Goal: Task Accomplishment & Management: Manage account settings

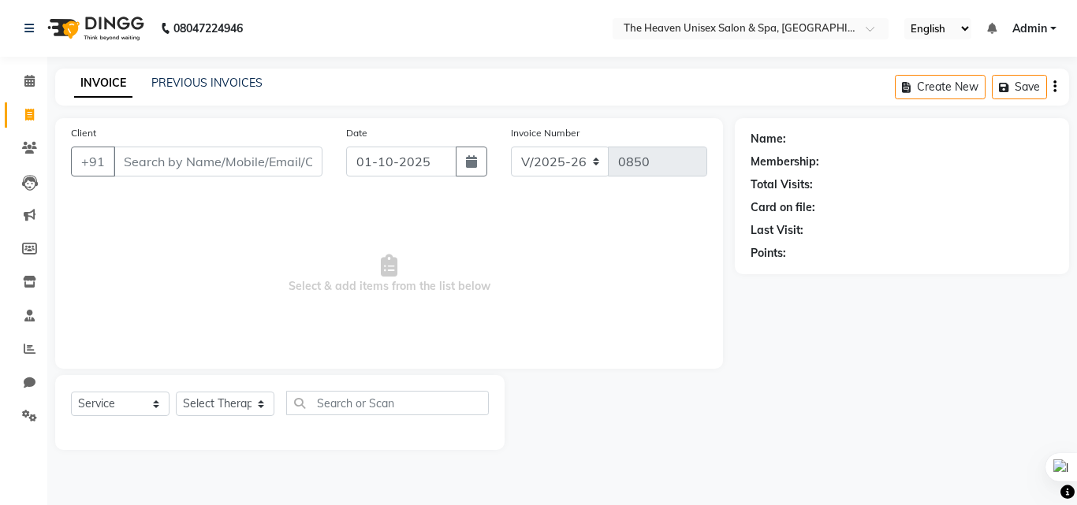
select select "8417"
select select "service"
click at [199, 82] on link "PREVIOUS INVOICES" at bounding box center [206, 83] width 111 height 14
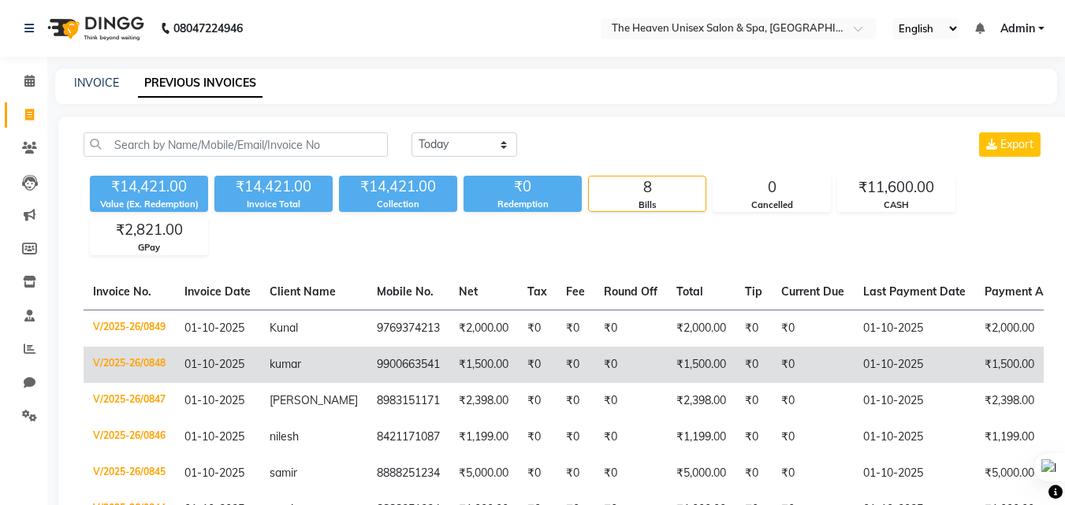
click at [292, 377] on td "kumar" at bounding box center [313, 365] width 107 height 36
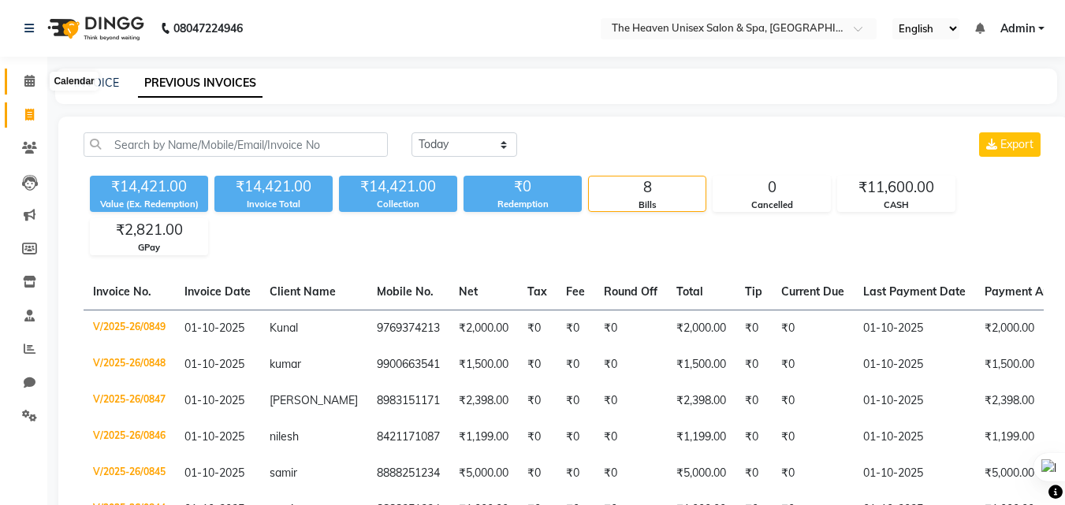
click at [37, 87] on span at bounding box center [30, 82] width 28 height 18
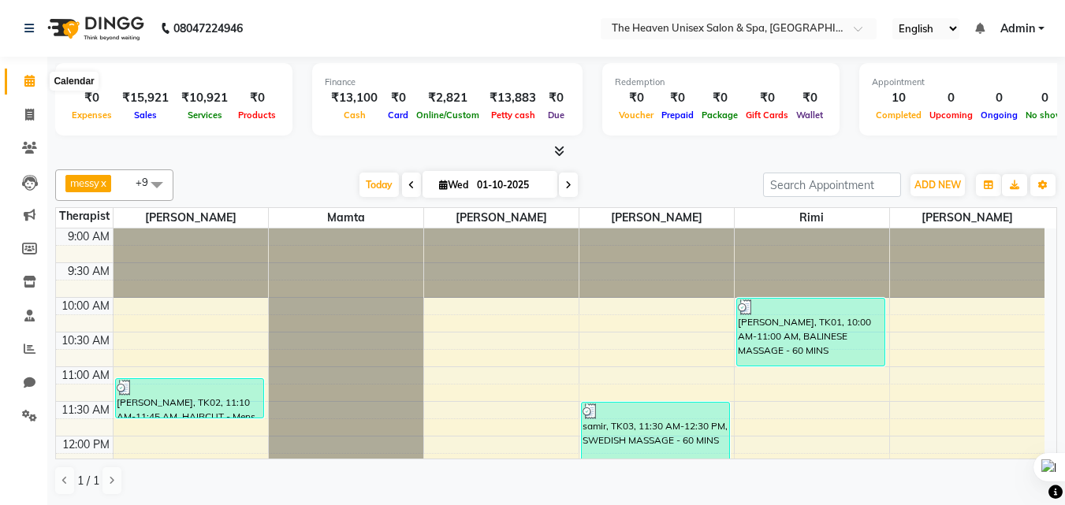
click at [28, 85] on icon at bounding box center [29, 81] width 10 height 12
click at [27, 113] on icon at bounding box center [29, 115] width 9 height 12
select select "8417"
select select "service"
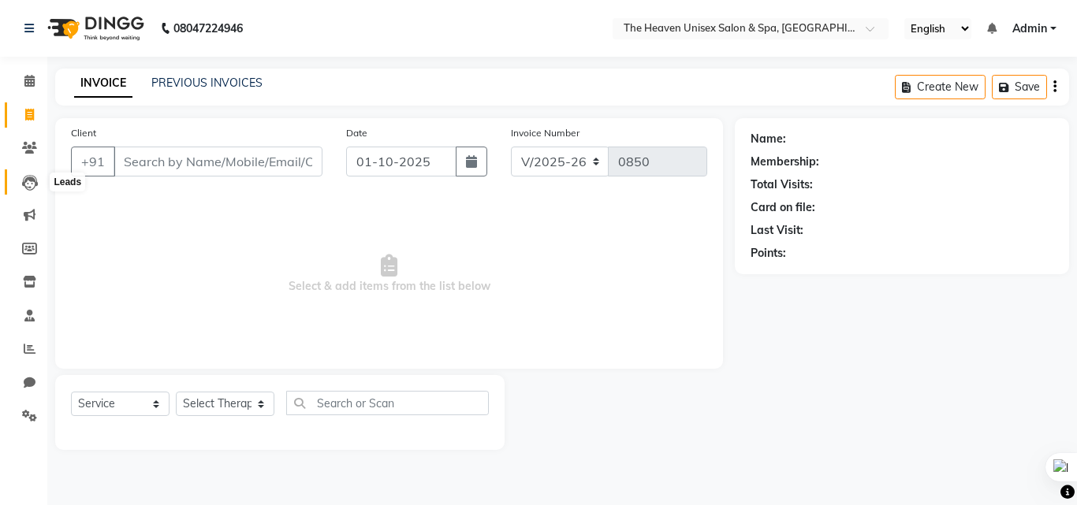
click at [22, 177] on icon at bounding box center [30, 183] width 16 height 16
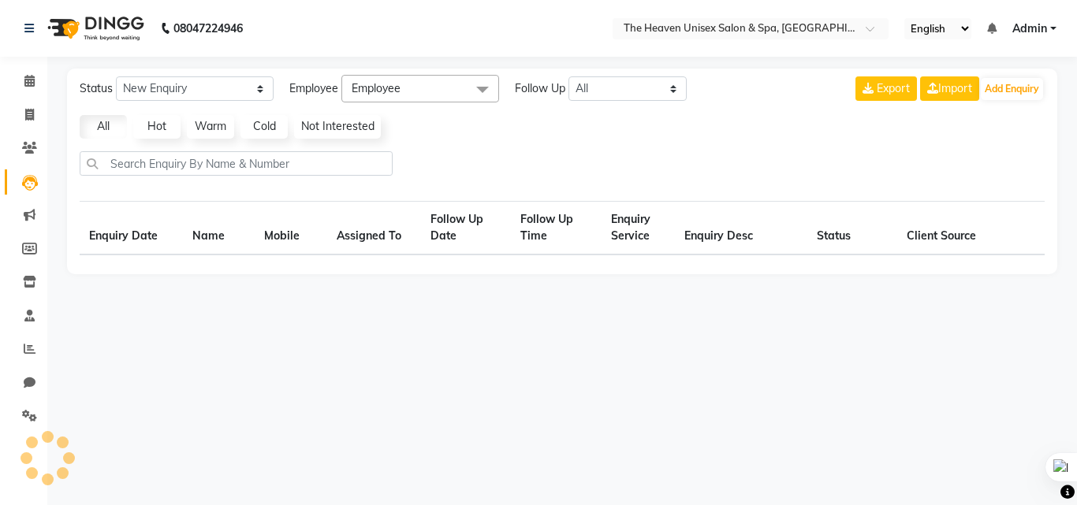
select select "10"
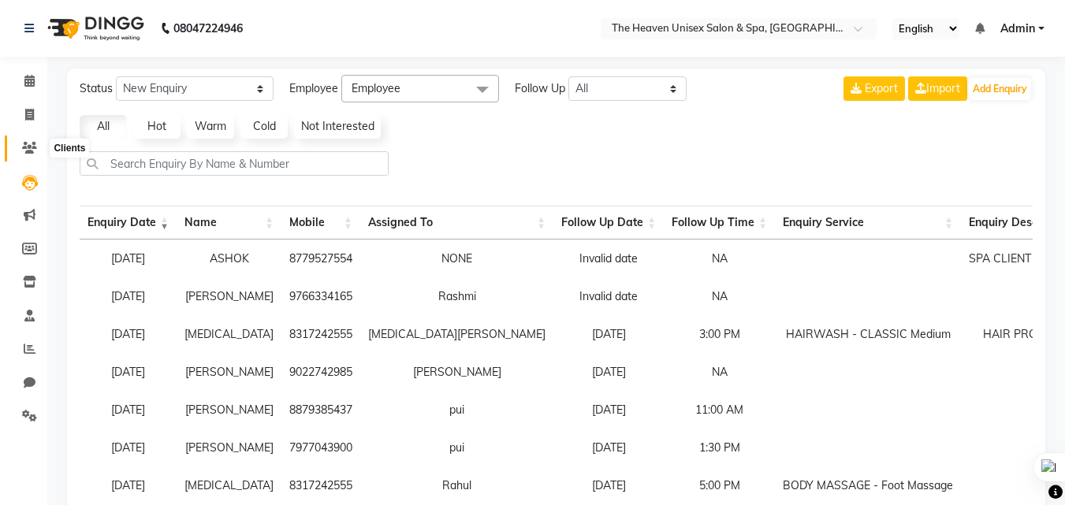
click at [39, 143] on span at bounding box center [30, 149] width 28 height 18
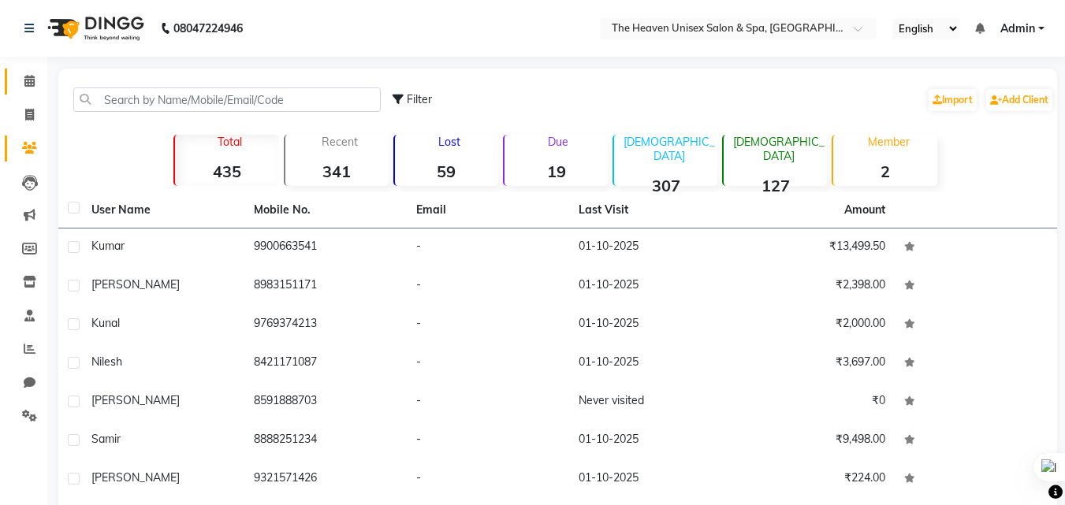
click at [29, 94] on link "Calendar" at bounding box center [24, 82] width 38 height 26
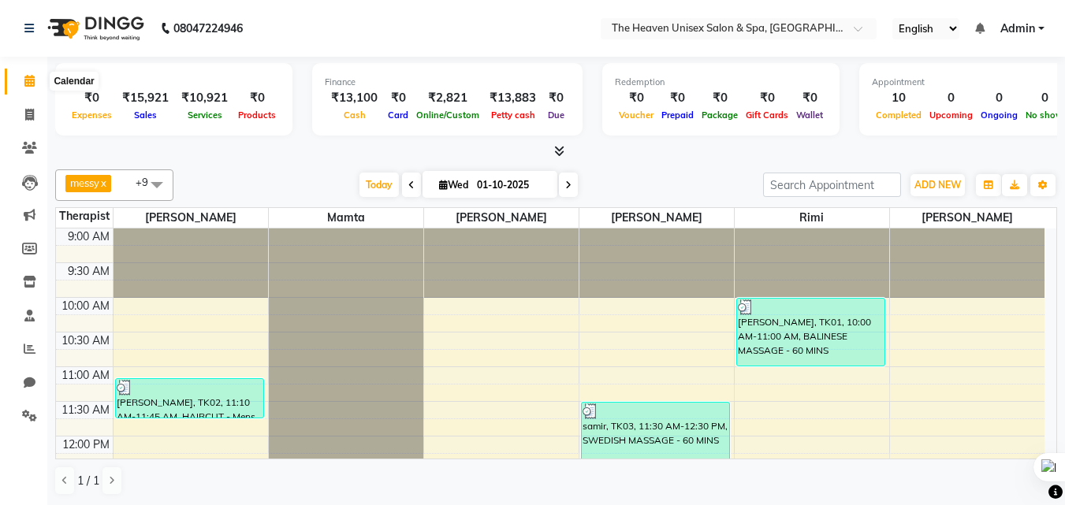
click at [29, 83] on icon at bounding box center [29, 81] width 10 height 12
click at [23, 140] on span at bounding box center [30, 149] width 28 height 18
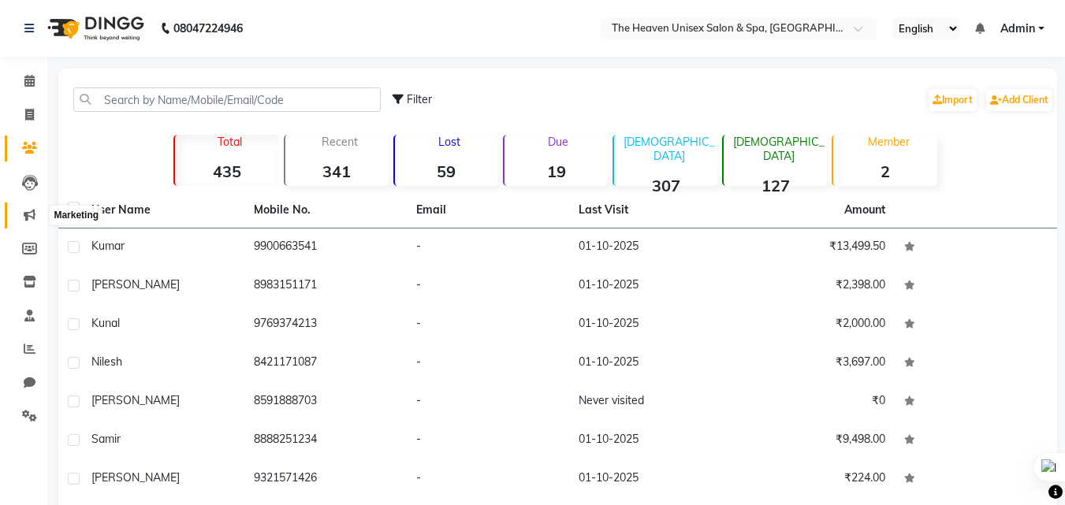
click at [29, 213] on icon at bounding box center [30, 215] width 12 height 12
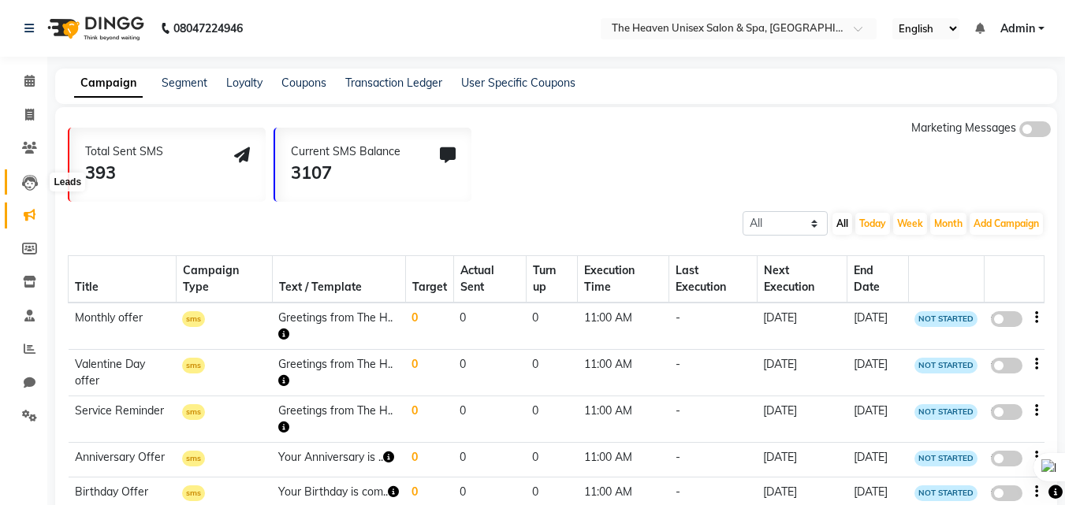
click at [43, 188] on span at bounding box center [30, 182] width 28 height 18
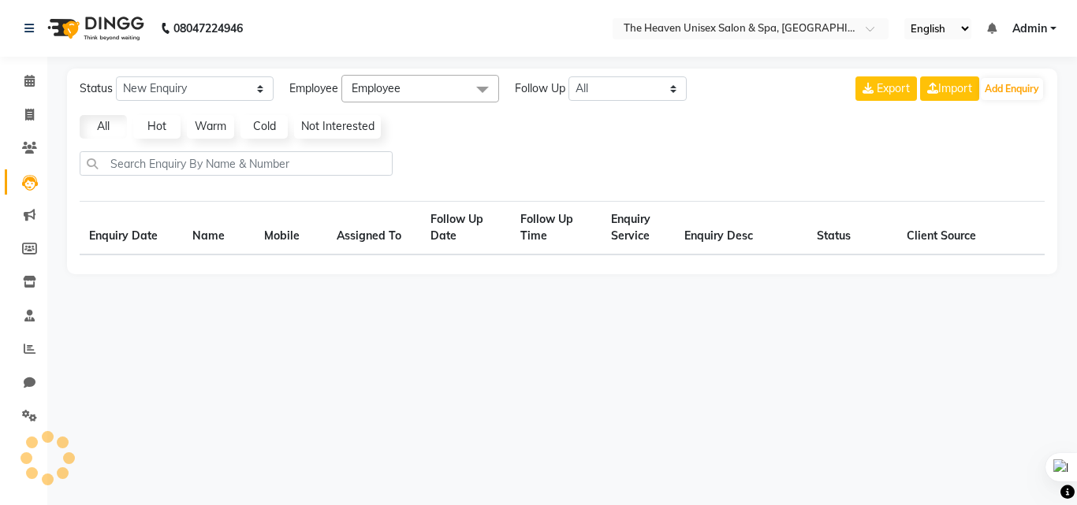
select select "10"
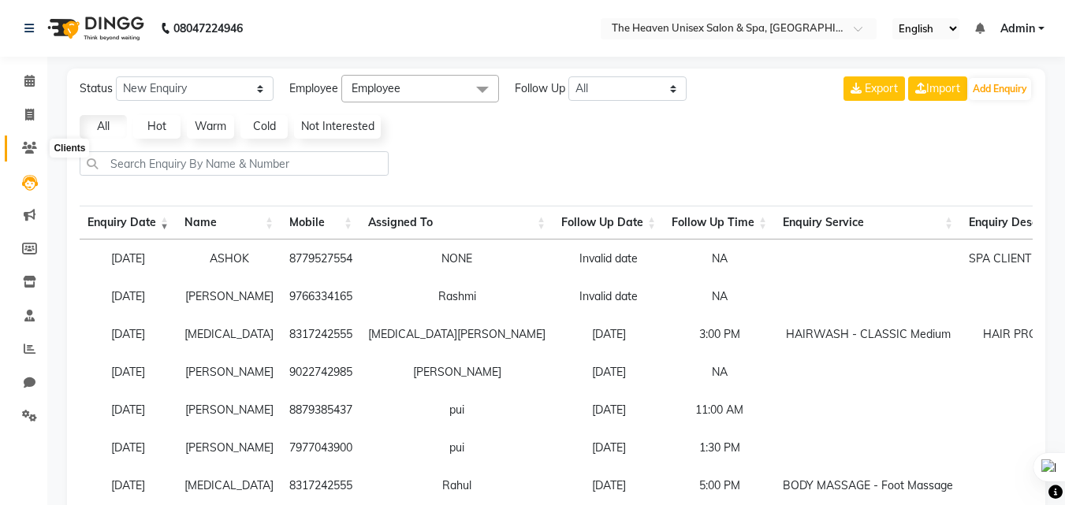
click at [39, 151] on span at bounding box center [30, 149] width 28 height 18
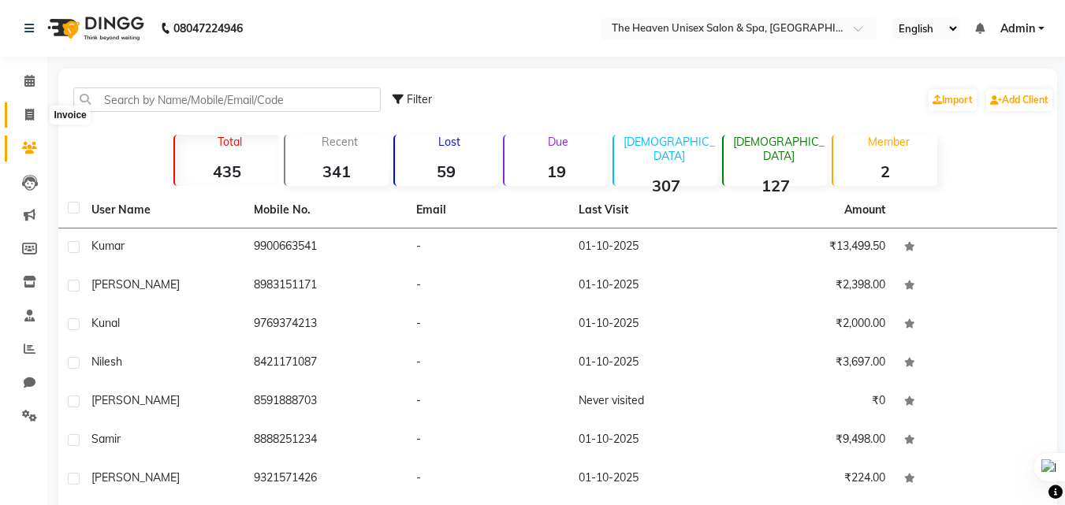
click at [32, 113] on icon at bounding box center [29, 115] width 9 height 12
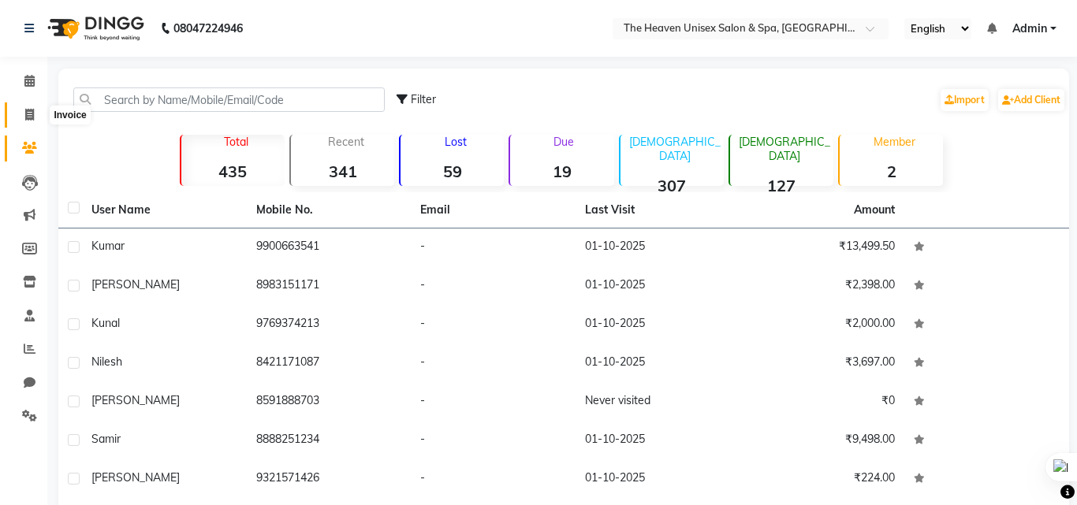
select select "8417"
select select "service"
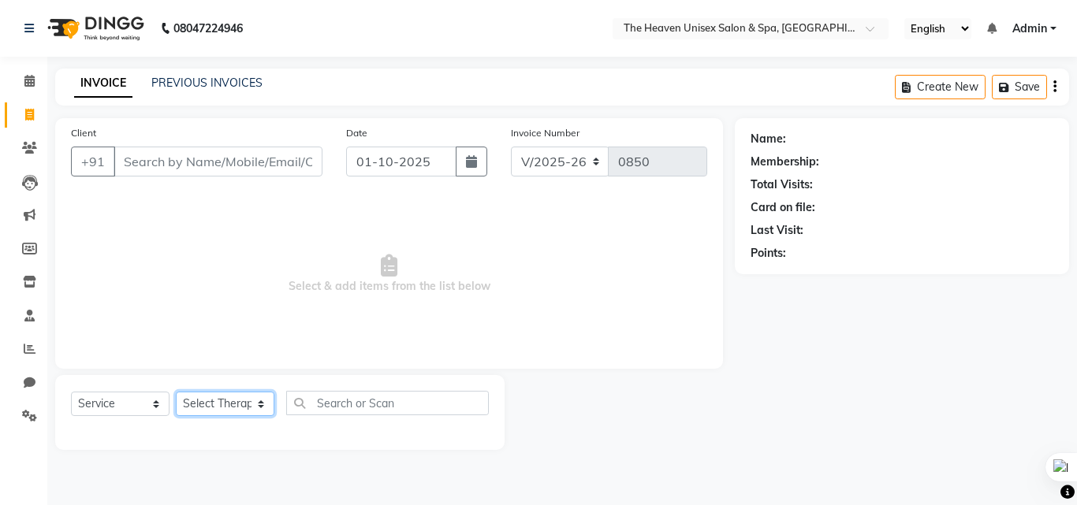
click at [210, 404] on select "Select Therapist [PERSON_NAME] [PERSON_NAME] HRS House Lucky [PERSON_NAME] [PER…" at bounding box center [225, 404] width 99 height 24
select select "82833"
click at [176, 392] on select "Select Therapist [PERSON_NAME] [PERSON_NAME] HRS House Lucky [PERSON_NAME] [PER…" at bounding box center [225, 404] width 99 height 24
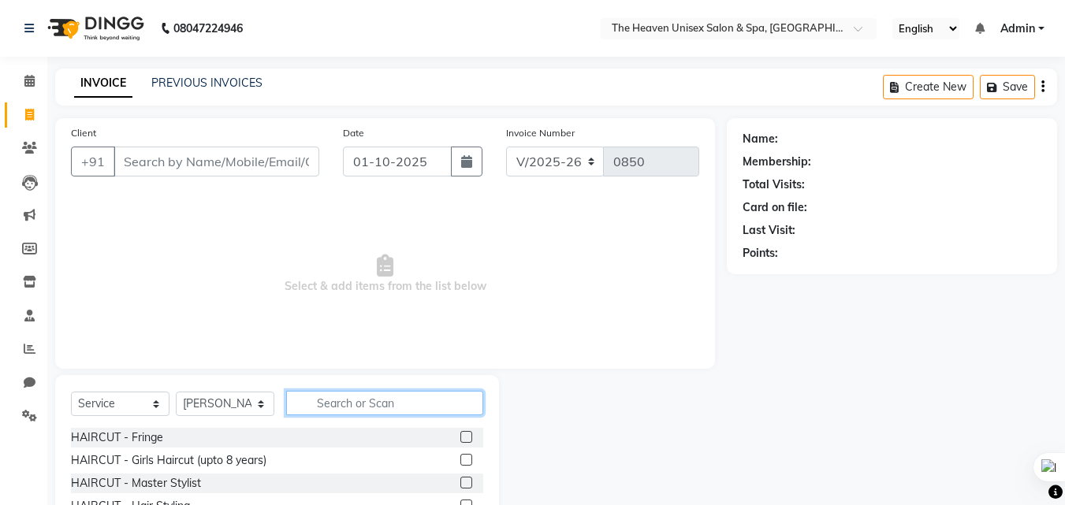
click at [329, 410] on input "text" at bounding box center [384, 403] width 197 height 24
type input "h"
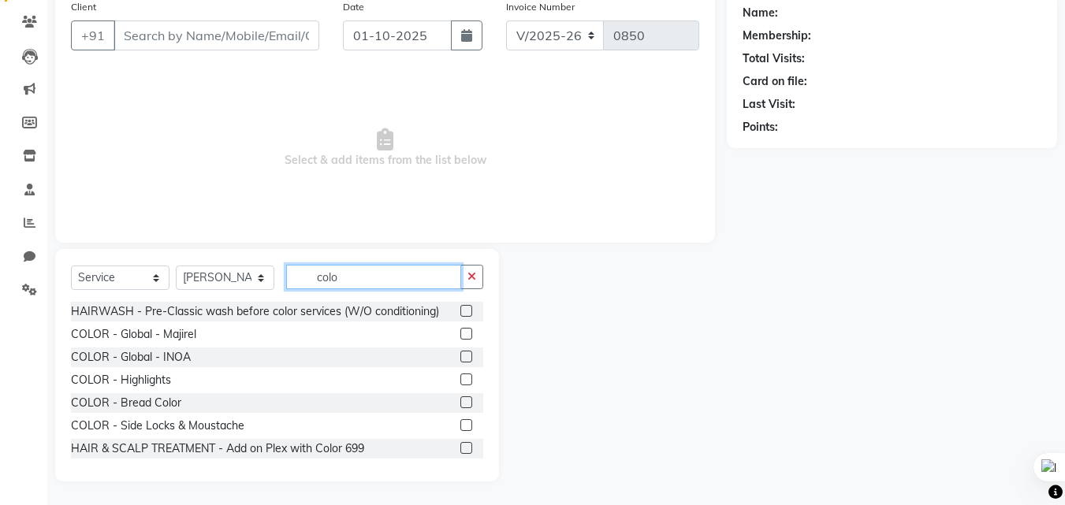
type input "colo"
click at [460, 331] on label at bounding box center [466, 334] width 12 height 12
click at [460, 331] on input "checkbox" at bounding box center [465, 334] width 10 height 10
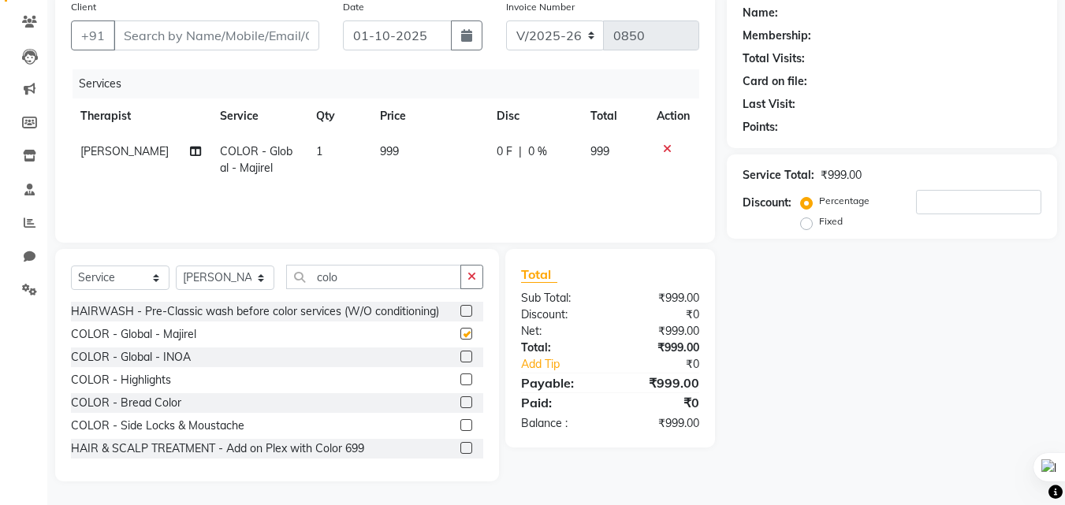
checkbox input "false"
click at [460, 359] on label at bounding box center [466, 357] width 12 height 12
click at [460, 359] on input "checkbox" at bounding box center [465, 357] width 10 height 10
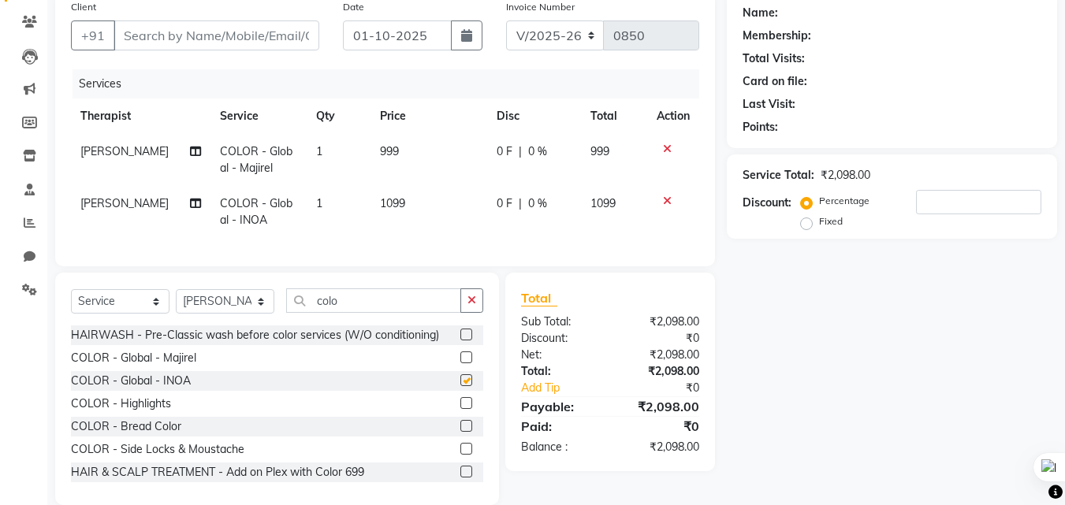
checkbox input "false"
click at [668, 199] on icon at bounding box center [667, 200] width 9 height 11
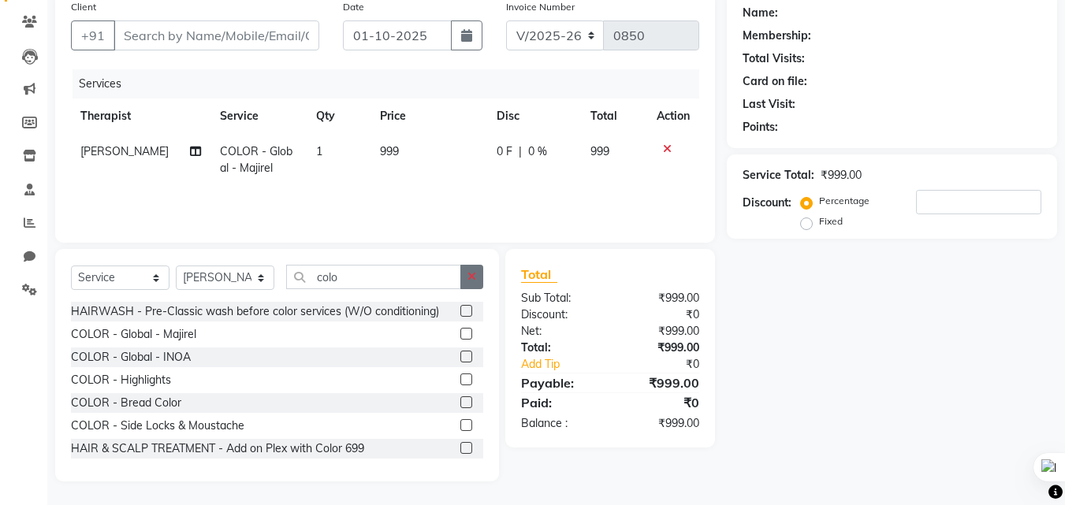
click at [471, 270] on button "button" at bounding box center [471, 277] width 23 height 24
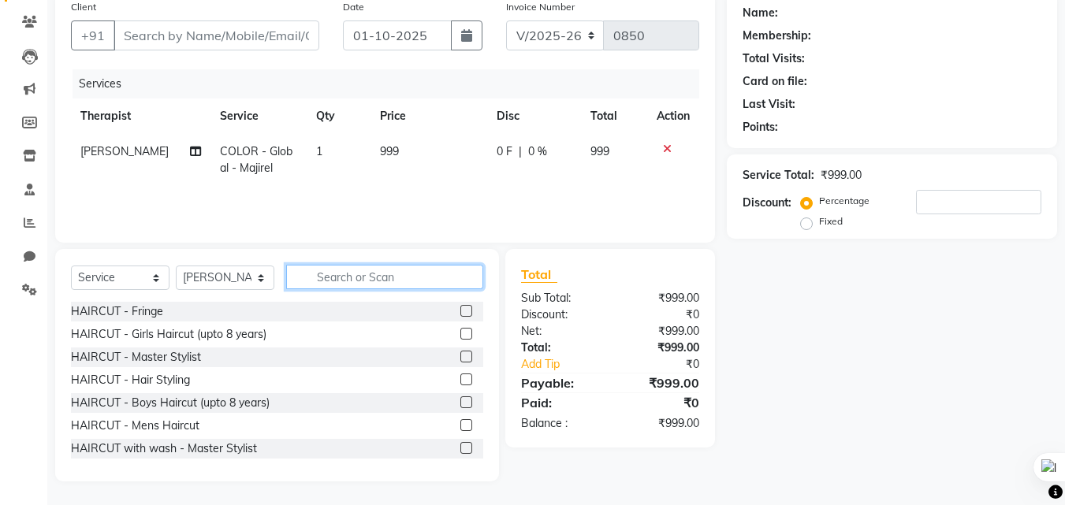
click at [367, 274] on input "text" at bounding box center [384, 277] width 197 height 24
type input "c"
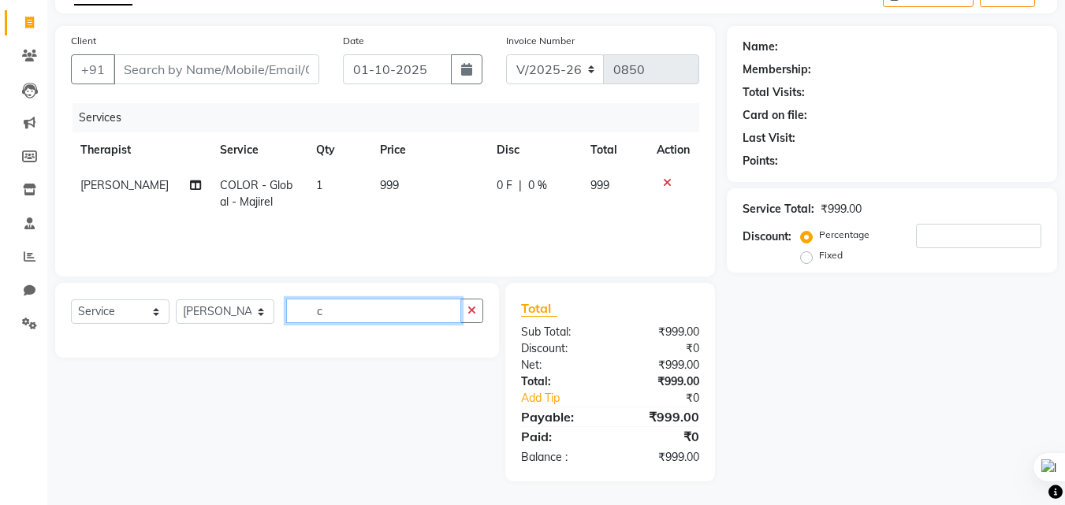
scroll to position [126, 0]
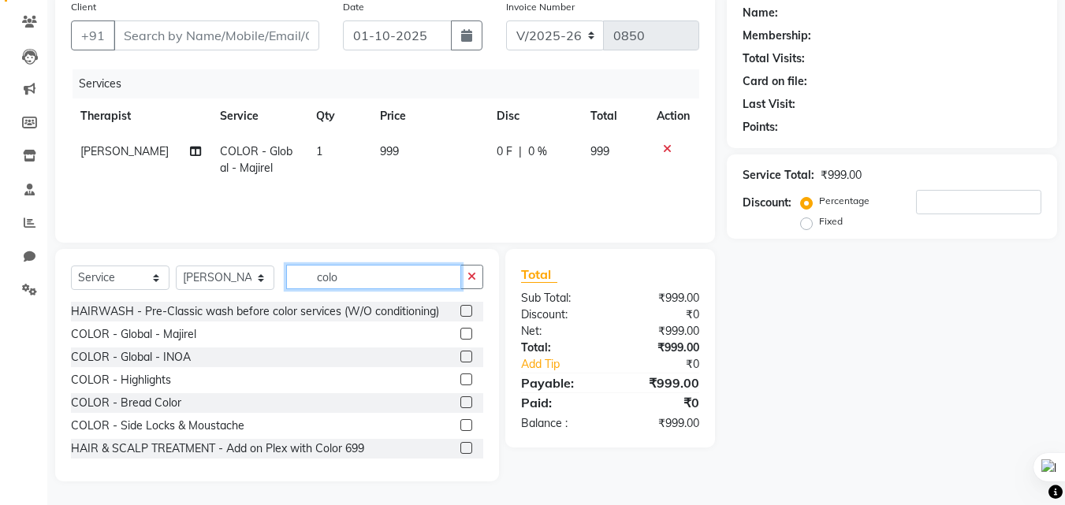
type input "colo"
click at [460, 337] on label at bounding box center [466, 334] width 12 height 12
click at [460, 337] on input "checkbox" at bounding box center [465, 334] width 10 height 10
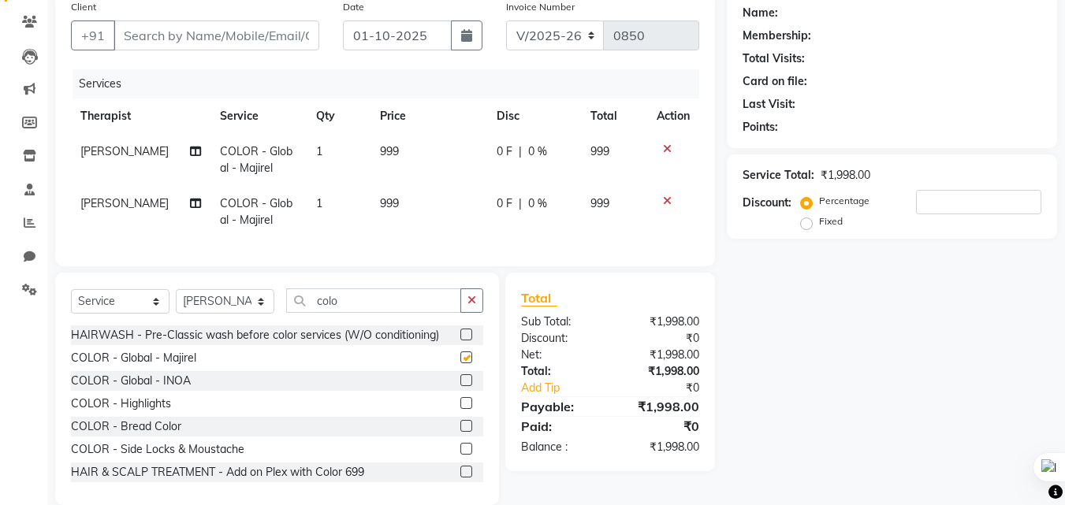
checkbox input "false"
click at [673, 207] on td at bounding box center [673, 212] width 52 height 52
click at [674, 205] on div at bounding box center [673, 200] width 33 height 11
click at [665, 193] on td at bounding box center [673, 212] width 52 height 52
click at [667, 195] on icon at bounding box center [667, 200] width 9 height 11
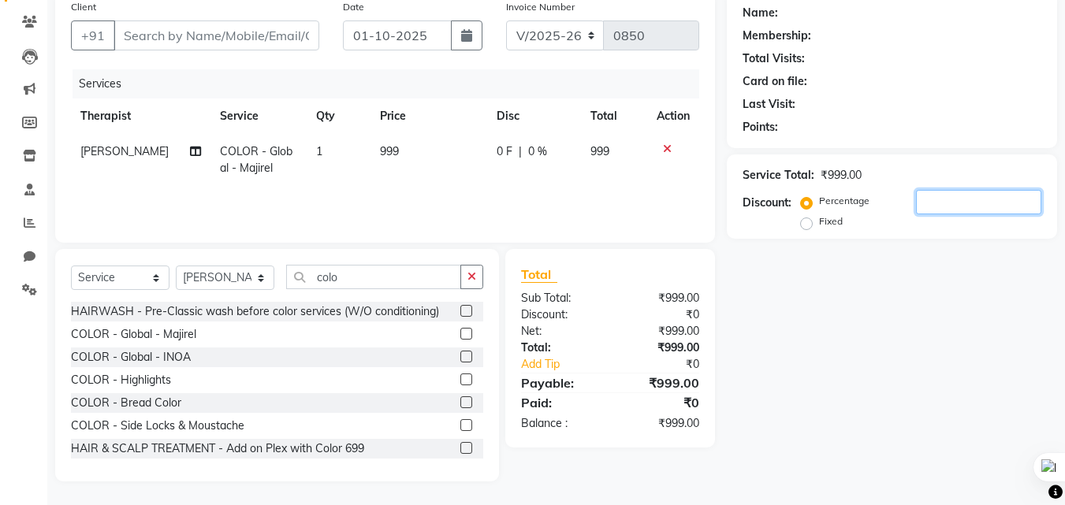
click at [942, 200] on input "number" at bounding box center [978, 202] width 125 height 24
type input "4"
type input "30"
click at [938, 291] on div "Name: Membership: Total Visits: Card on file: Last Visit: Points: Service Total…" at bounding box center [898, 236] width 342 height 489
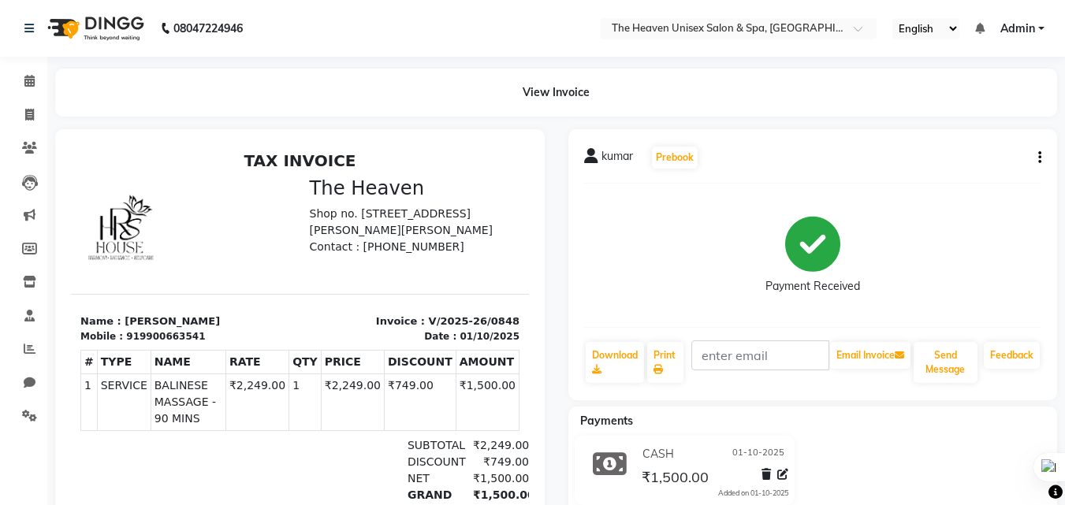
click at [1039, 158] on icon "button" at bounding box center [1039, 158] width 3 height 1
click at [958, 175] on div "Edit Invoice" at bounding box center [961, 178] width 108 height 20
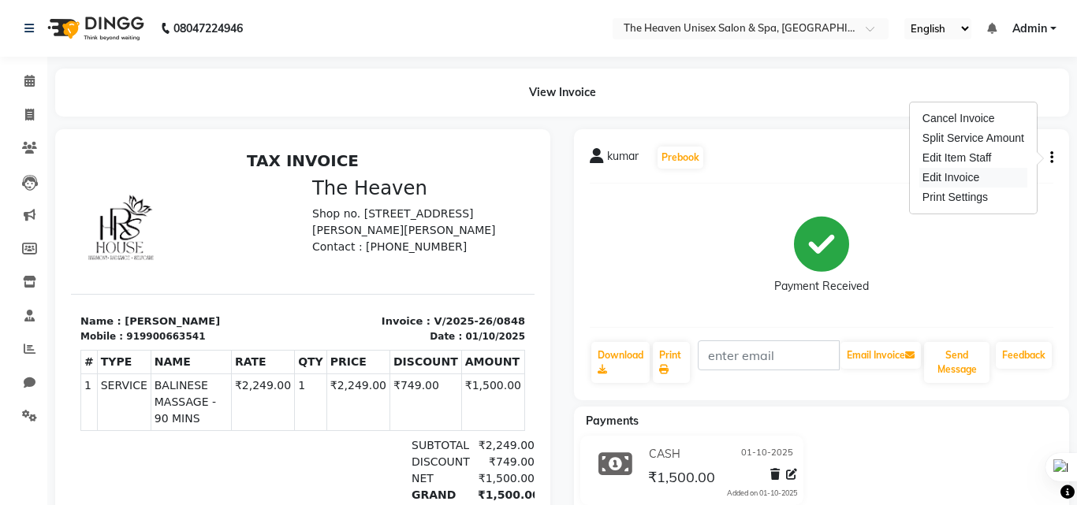
select select "service"
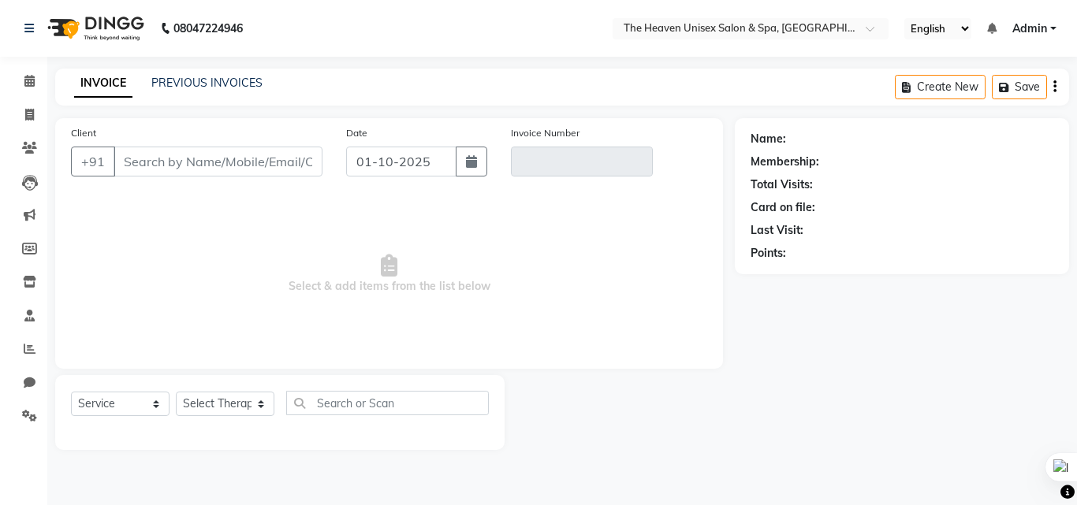
type input "9900663541"
type input "V/2025-26/0848"
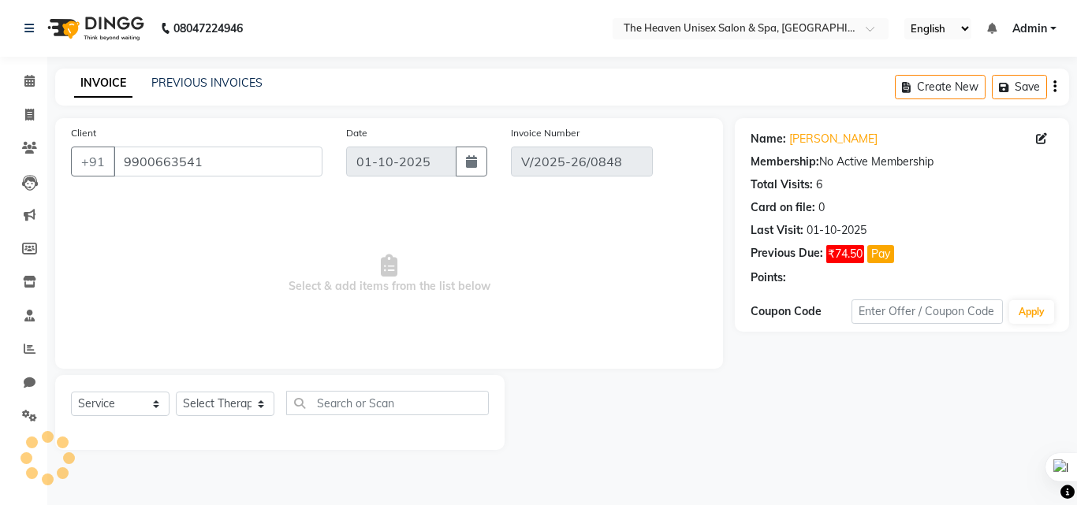
select select "select"
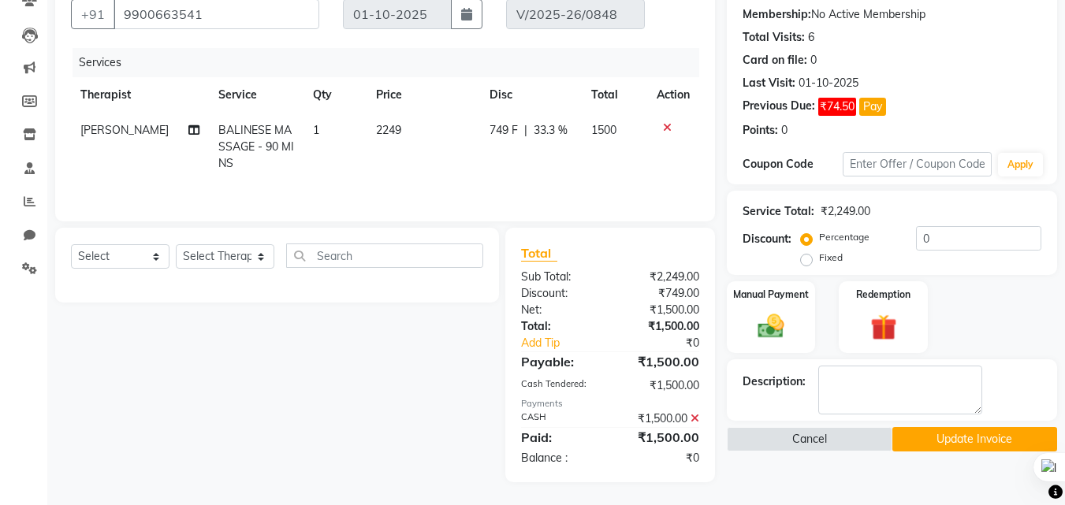
scroll to position [148, 0]
click at [228, 262] on select "Select Therapist [PERSON_NAME] [PERSON_NAME] HRS House Lucky [PERSON_NAME] [PER…" at bounding box center [225, 256] width 99 height 24
select select "83615"
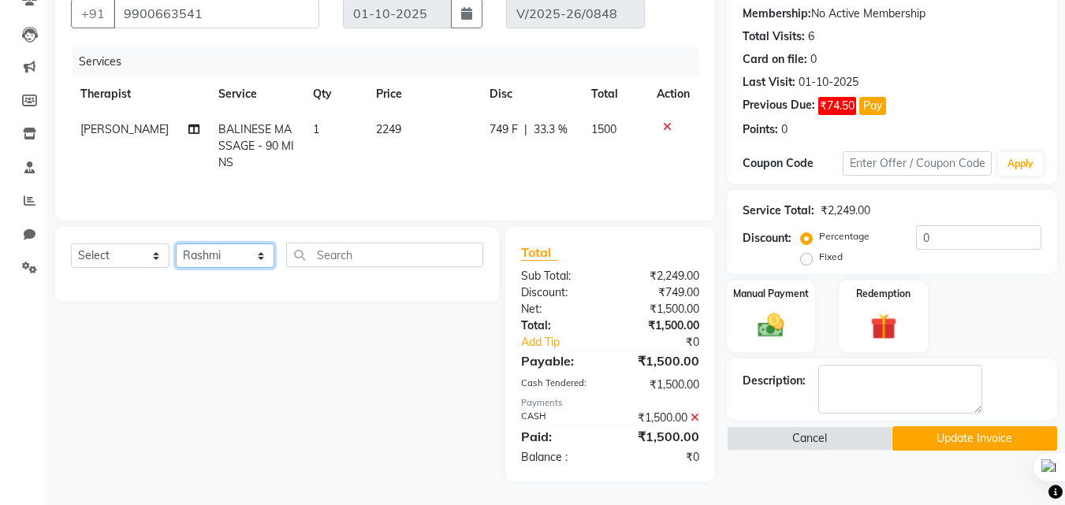
click at [176, 244] on select "Select Therapist [PERSON_NAME] [PERSON_NAME] HRS House Lucky [PERSON_NAME] [PER…" at bounding box center [225, 256] width 99 height 24
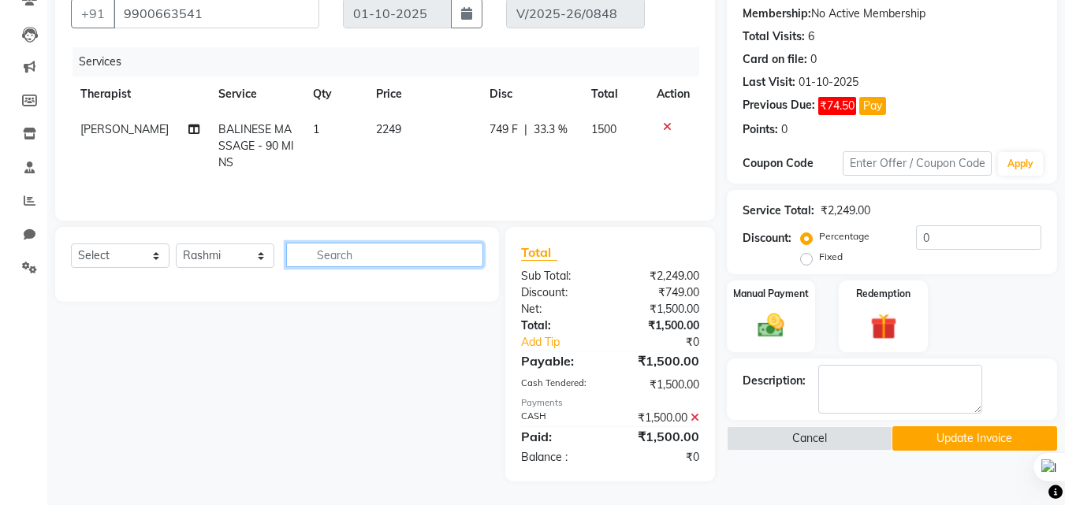
click at [385, 262] on input "text" at bounding box center [384, 255] width 197 height 24
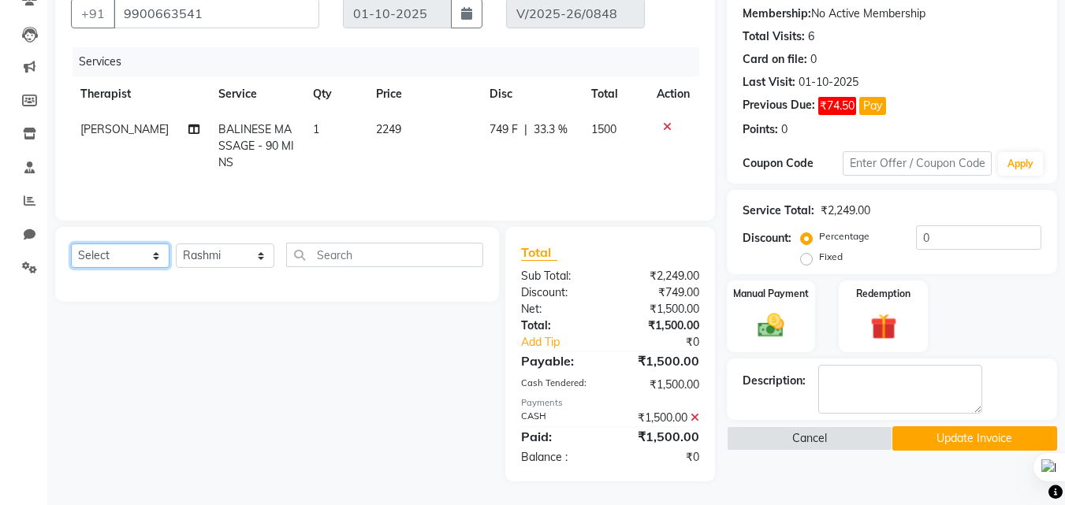
click at [115, 258] on select "Select Service Product Membership Package Voucher Prepaid Gift Card" at bounding box center [120, 256] width 99 height 24
select select "service"
click at [71, 244] on select "Select Service Product Membership Package Voucher Prepaid Gift Card" at bounding box center [120, 256] width 99 height 24
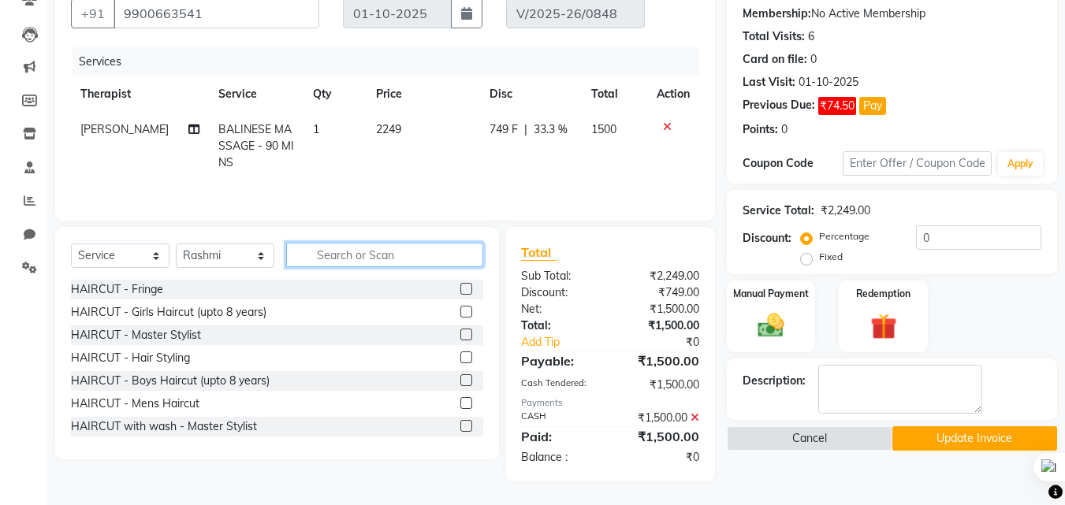
click at [353, 252] on input "text" at bounding box center [384, 255] width 197 height 24
type input "c"
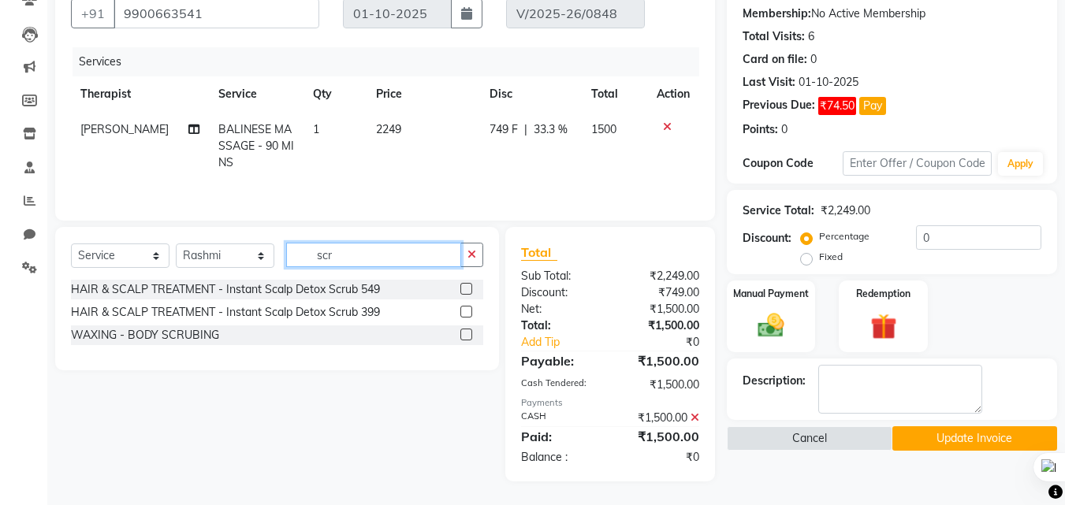
type input "scr"
click at [460, 337] on label at bounding box center [466, 335] width 12 height 12
click at [460, 337] on input "checkbox" at bounding box center [465, 335] width 10 height 10
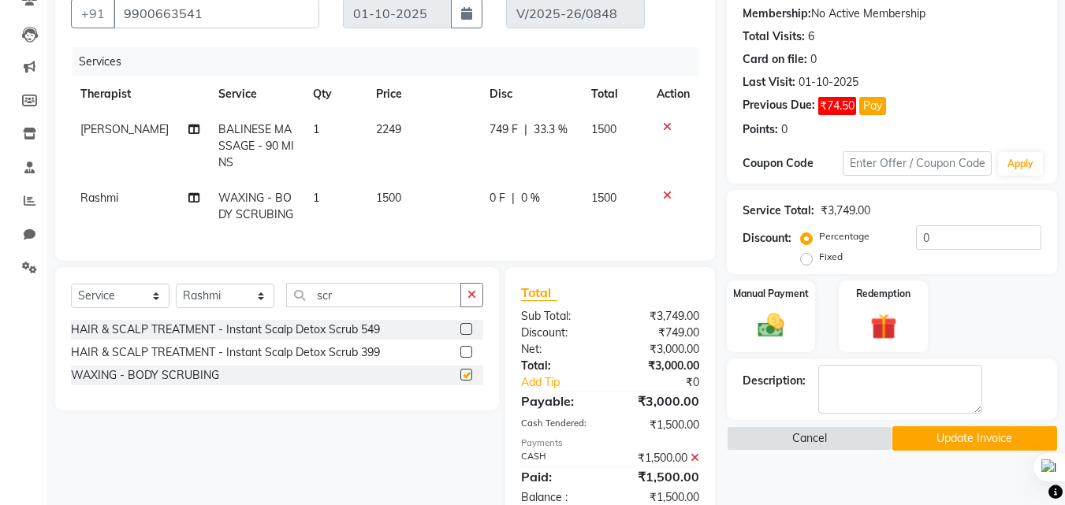
checkbox input "false"
click at [778, 334] on img at bounding box center [771, 326] width 44 height 32
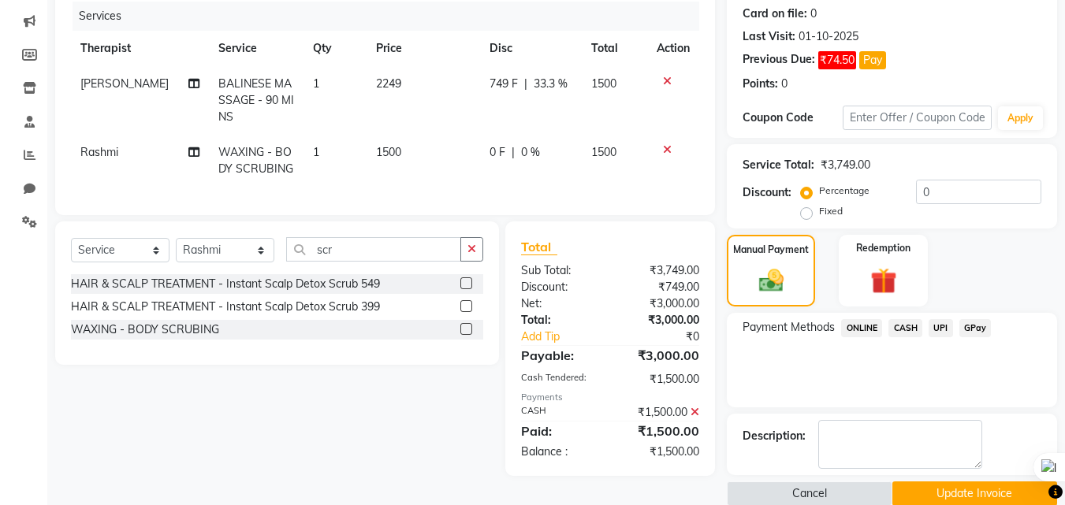
scroll to position [218, 0]
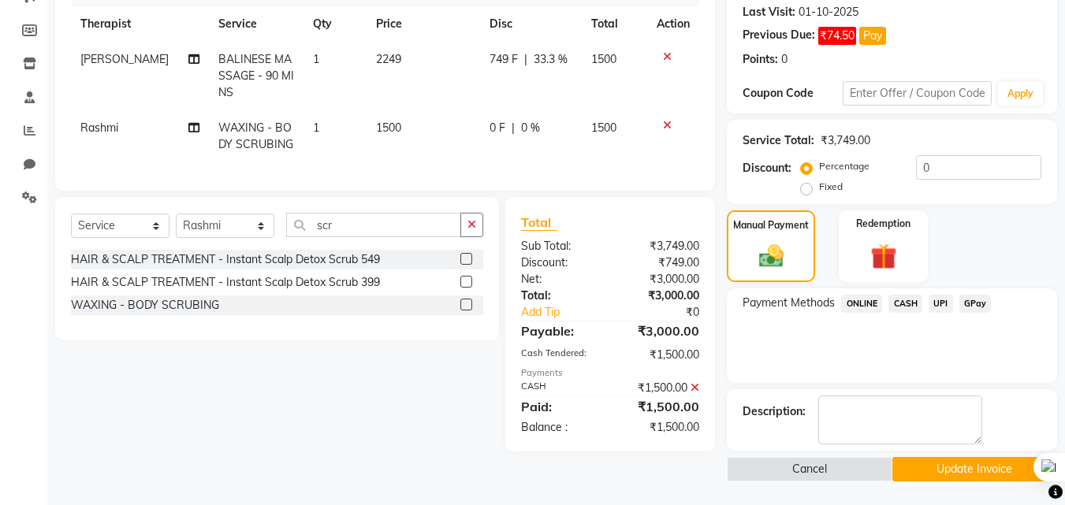
click at [907, 300] on span "CASH" at bounding box center [905, 304] width 34 height 18
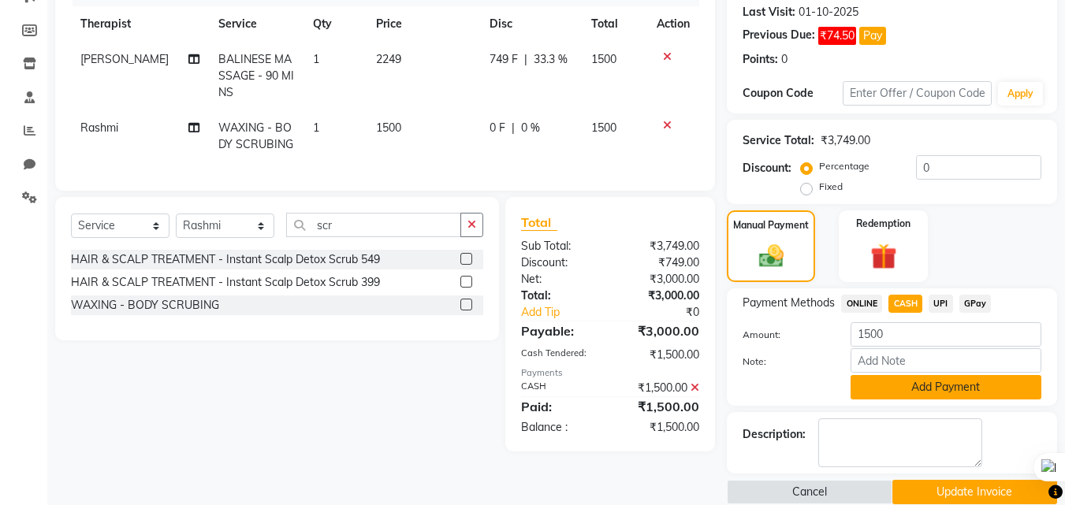
click at [973, 387] on button "Add Payment" at bounding box center [945, 387] width 191 height 24
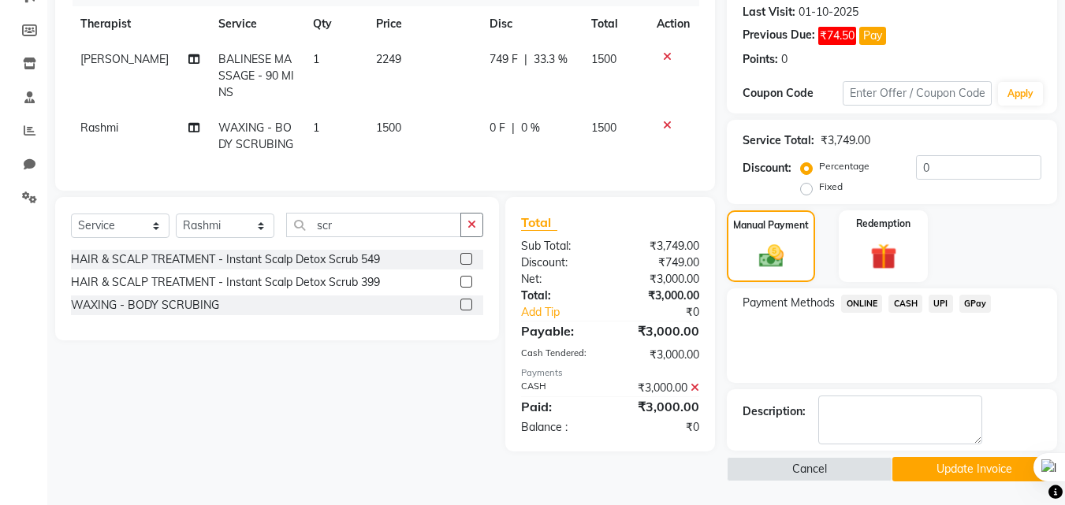
click at [962, 467] on button "Update Invoice" at bounding box center [974, 469] width 165 height 24
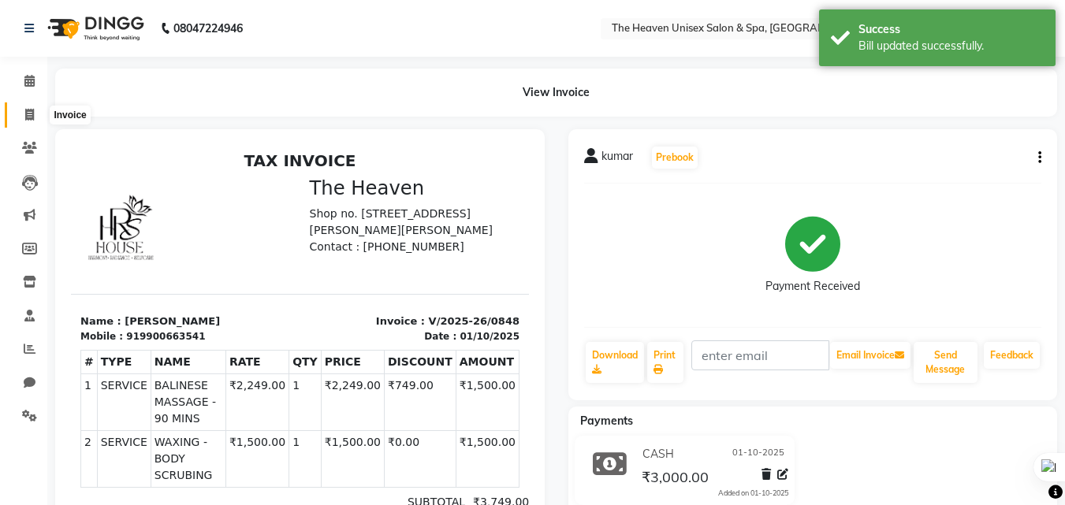
click at [26, 116] on icon at bounding box center [29, 115] width 9 height 12
select select "service"
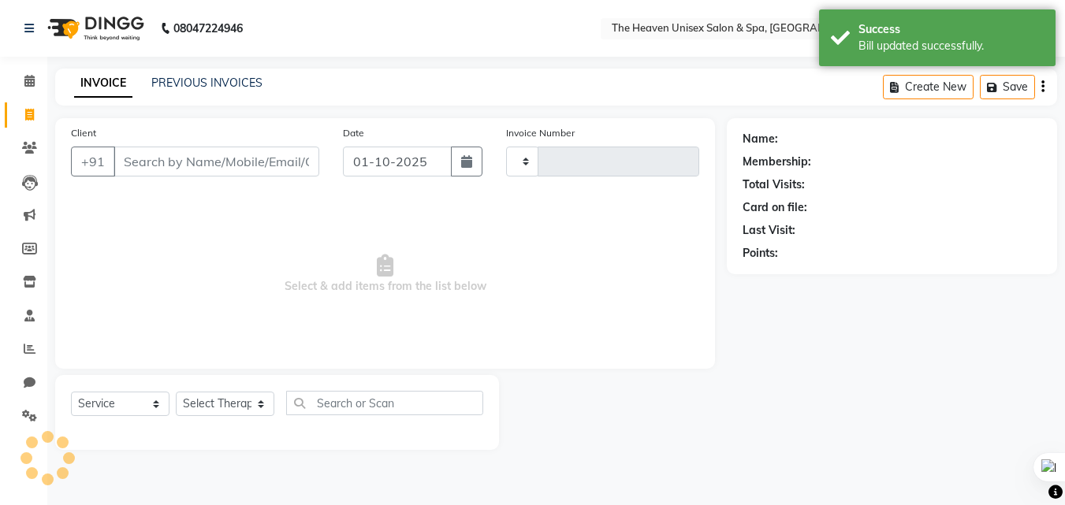
type input "0850"
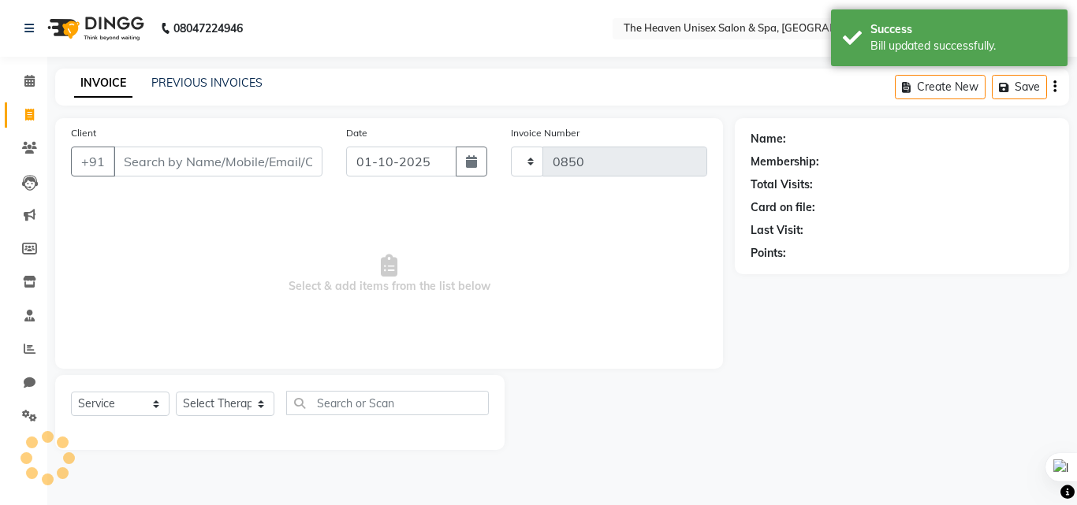
select select "8417"
click at [206, 76] on link "PREVIOUS INVOICES" at bounding box center [206, 83] width 111 height 14
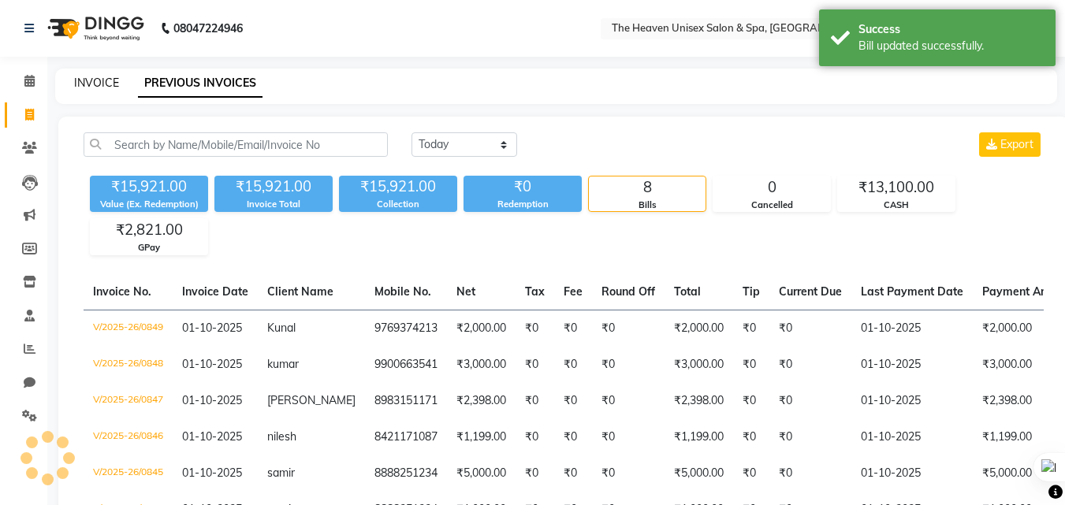
click at [97, 81] on link "INVOICE" at bounding box center [96, 83] width 45 height 14
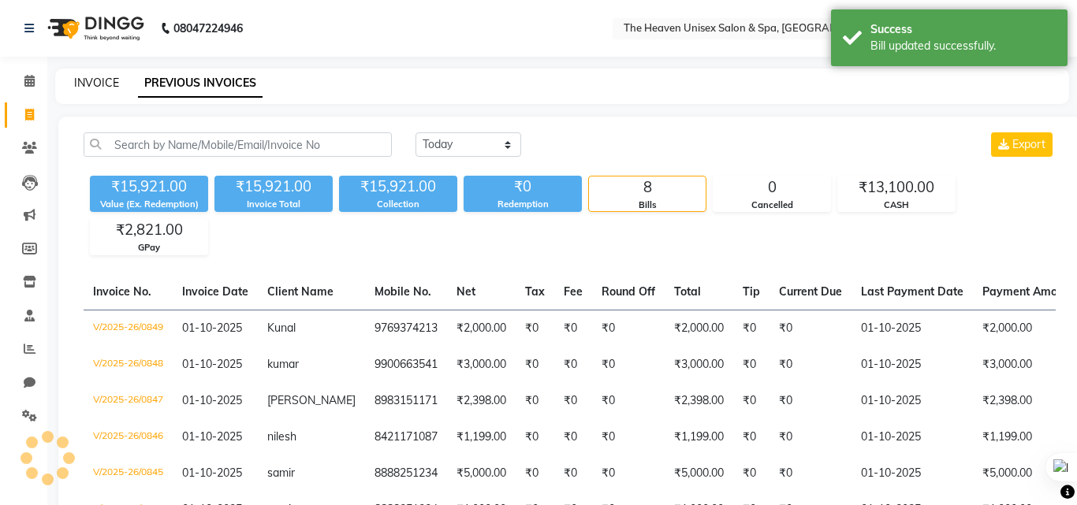
select select "service"
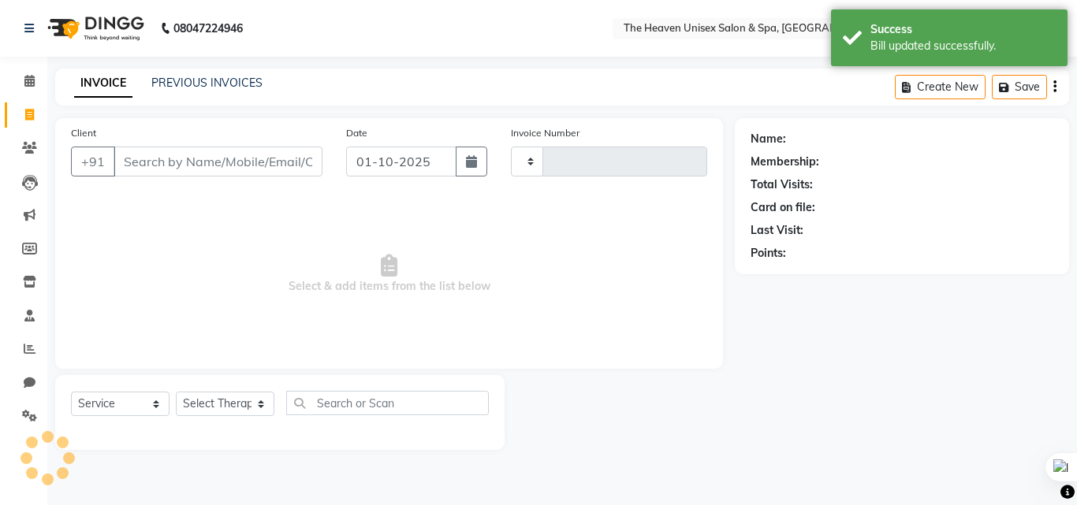
type input "0850"
select select "8417"
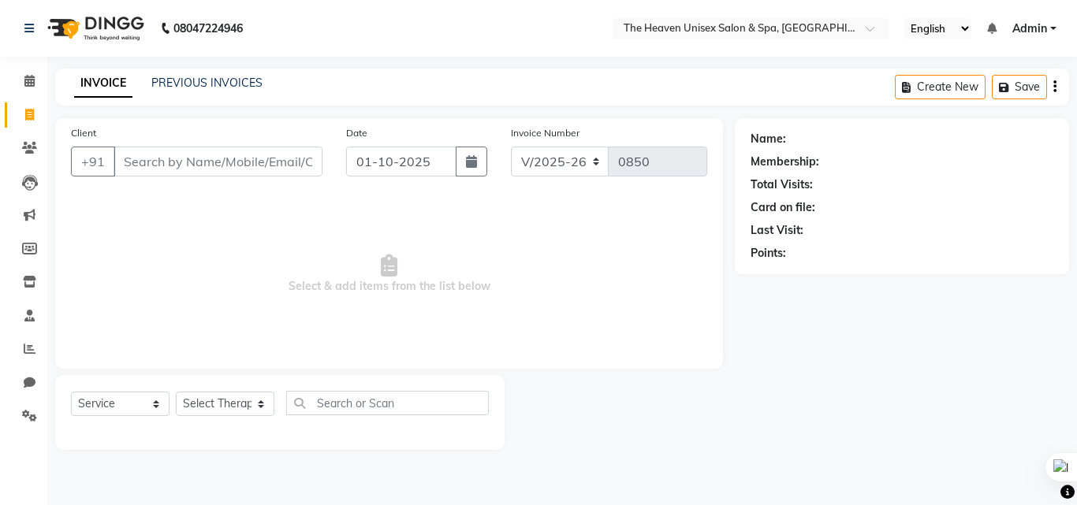
select select "8417"
select select "service"
